Goal: Go to known website: Access a specific website the user already knows

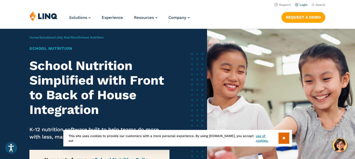
click at [300, 4] on link "Login" at bounding box center [301, 4] width 12 height 3
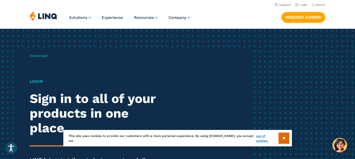
click at [37, 81] on h1 "Login" at bounding box center [98, 82] width 137 height 6
click at [45, 55] on span "Login" at bounding box center [44, 56] width 8 height 4
click at [284, 139] on input "**" at bounding box center [284, 138] width 11 height 11
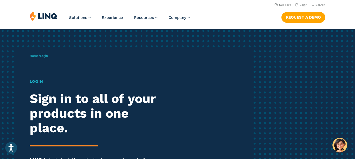
click at [250, 92] on div "Home / Login Login Sign in to all of your products in one place. LINQ brings to…" at bounding box center [141, 119] width 222 height 145
click at [295, 18] on link "Request a Demo" at bounding box center [303, 17] width 44 height 11
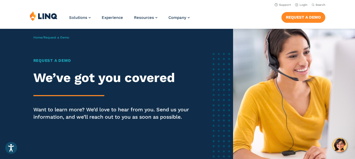
click at [295, 18] on link "Request a Demo" at bounding box center [303, 17] width 44 height 11
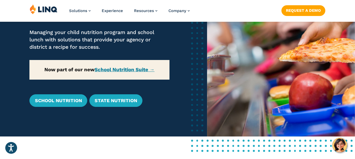
scroll to position [84, 0]
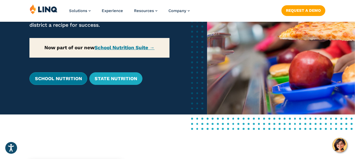
click at [72, 81] on link "School Nutrition" at bounding box center [58, 79] width 58 height 13
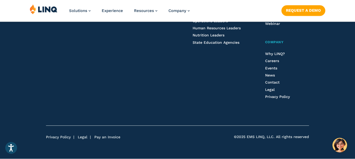
scroll to position [1561, 0]
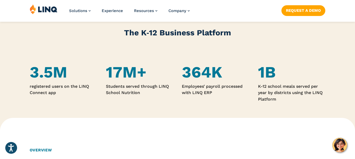
scroll to position [315, 0]
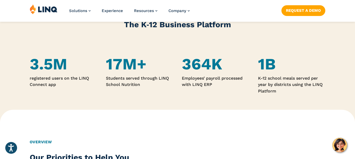
click at [294, 59] on h4 "1B" at bounding box center [291, 64] width 67 height 18
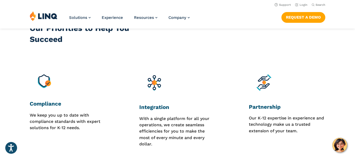
scroll to position [420, 0]
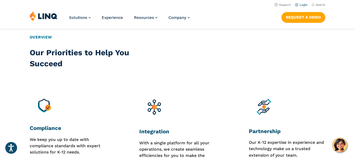
click at [301, 4] on link "Login" at bounding box center [301, 4] width 12 height 3
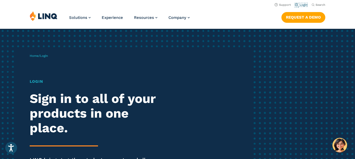
click at [301, 4] on link "Login" at bounding box center [301, 4] width 12 height 3
click at [41, 81] on h1 "Login" at bounding box center [98, 82] width 137 height 6
click at [315, 49] on div "Home / Login Login Sign in to all of your products in one place. LINQ brings to…" at bounding box center [177, 120] width 355 height 182
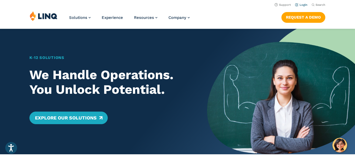
click at [300, 4] on link "Login" at bounding box center [301, 4] width 12 height 3
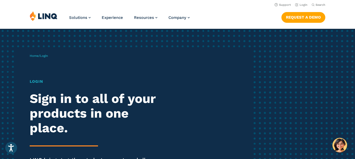
click at [308, 56] on div "Home / Login Login Sign in to all of your products in one place. LINQ brings to…" at bounding box center [177, 120] width 355 height 182
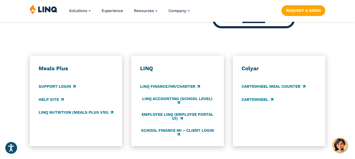
scroll to position [284, 0]
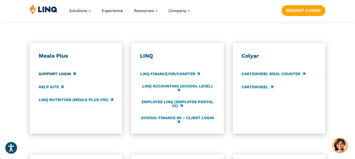
click at [75, 74] on link "Support Login" at bounding box center [57, 74] width 37 height 6
